Goal: Information Seeking & Learning: Learn about a topic

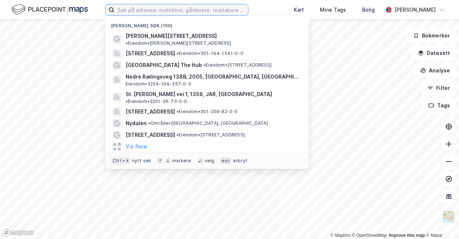
click at [206, 11] on input at bounding box center [181, 9] width 134 height 11
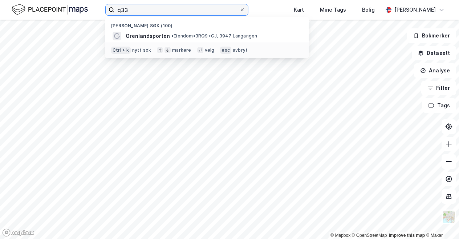
type input "q33"
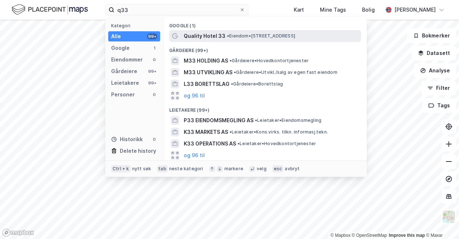
click at [227, 32] on div "Quality Hotel 33 • Eiendom • [STREET_ADDRESS]" at bounding box center [272, 36] width 176 height 9
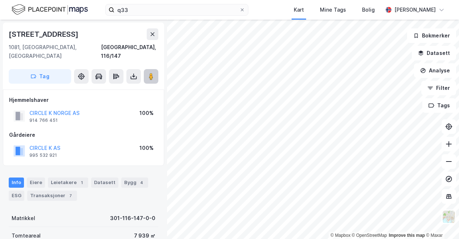
click at [149, 69] on button at bounding box center [151, 76] width 15 height 15
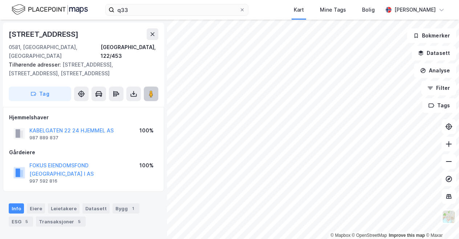
click at [155, 86] on button at bounding box center [151, 93] width 15 height 15
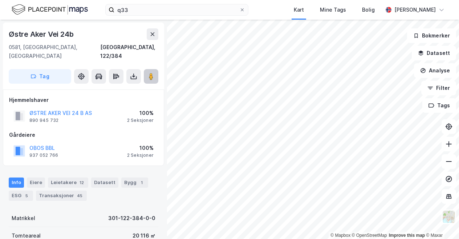
click at [153, 73] on image at bounding box center [151, 76] width 4 height 7
